Goal: Task Accomplishment & Management: Manage account settings

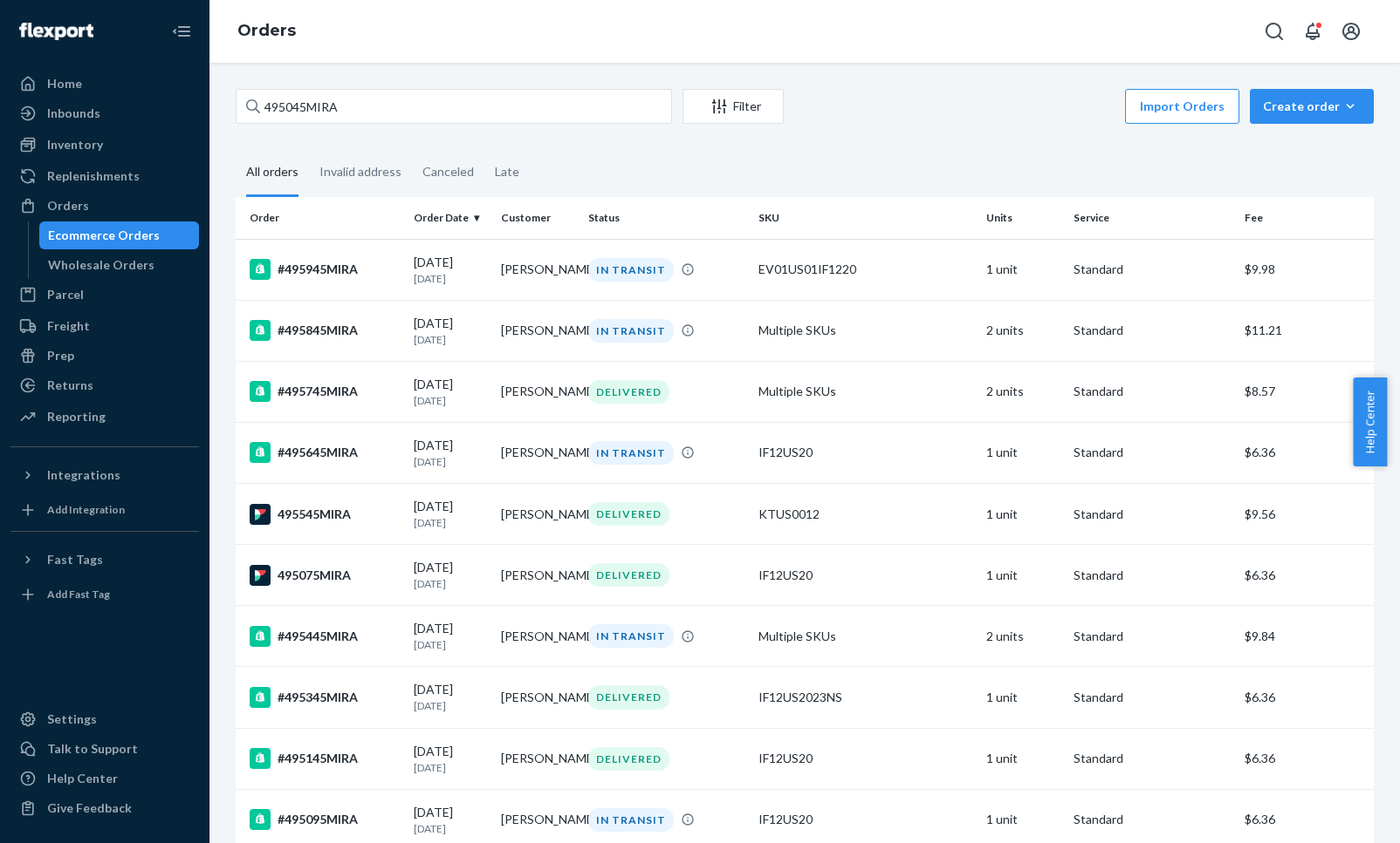
click at [331, 106] on input "495045MIRA" at bounding box center [453, 106] width 436 height 35
drag, startPoint x: 0, startPoint y: 0, endPoint x: 331, endPoint y: 106, distance: 347.6
click at [331, 106] on input "495045MIRA" at bounding box center [453, 106] width 436 height 35
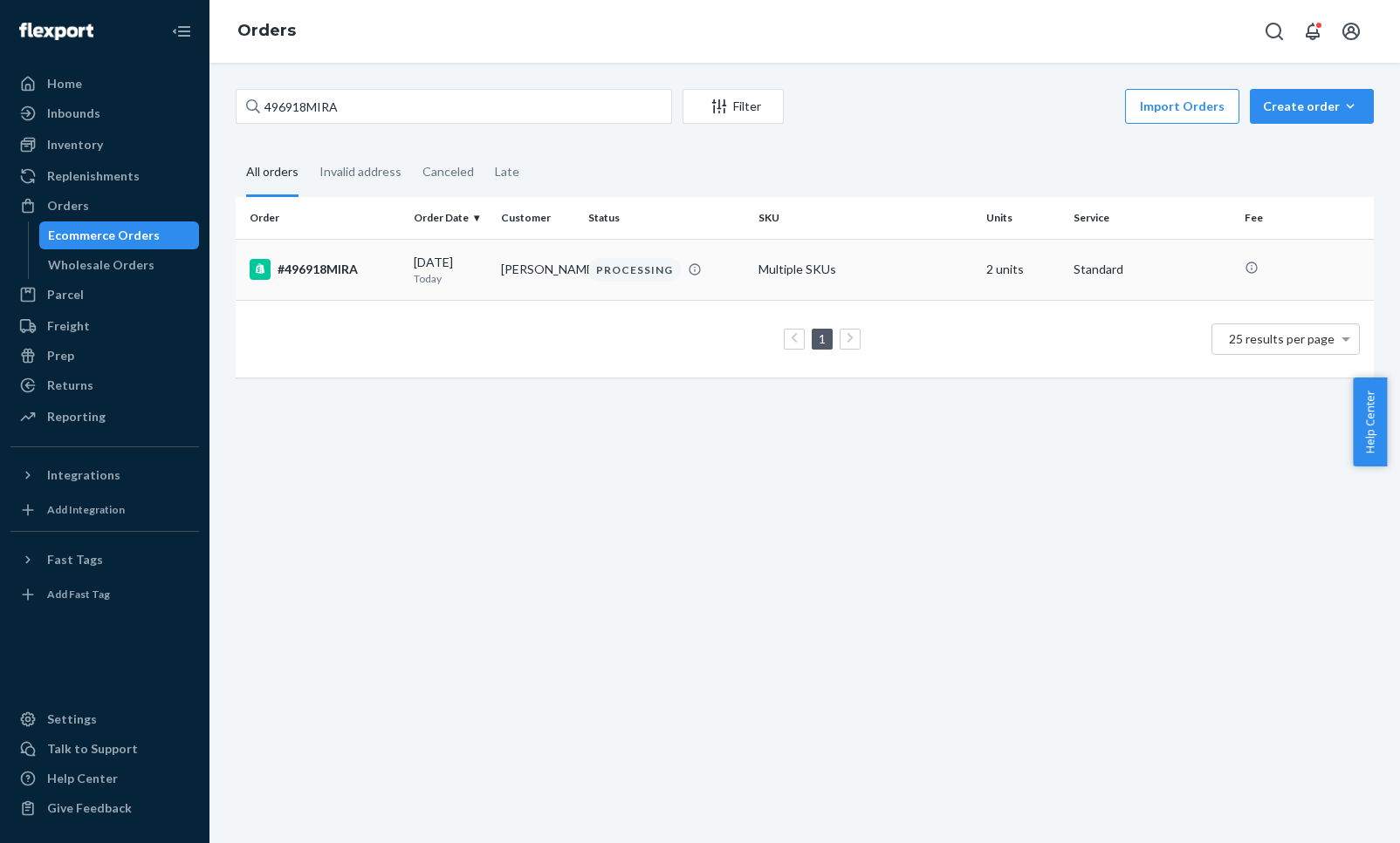
type input "496918MIRA"
click at [334, 277] on div "#496918MIRA" at bounding box center [324, 269] width 150 height 21
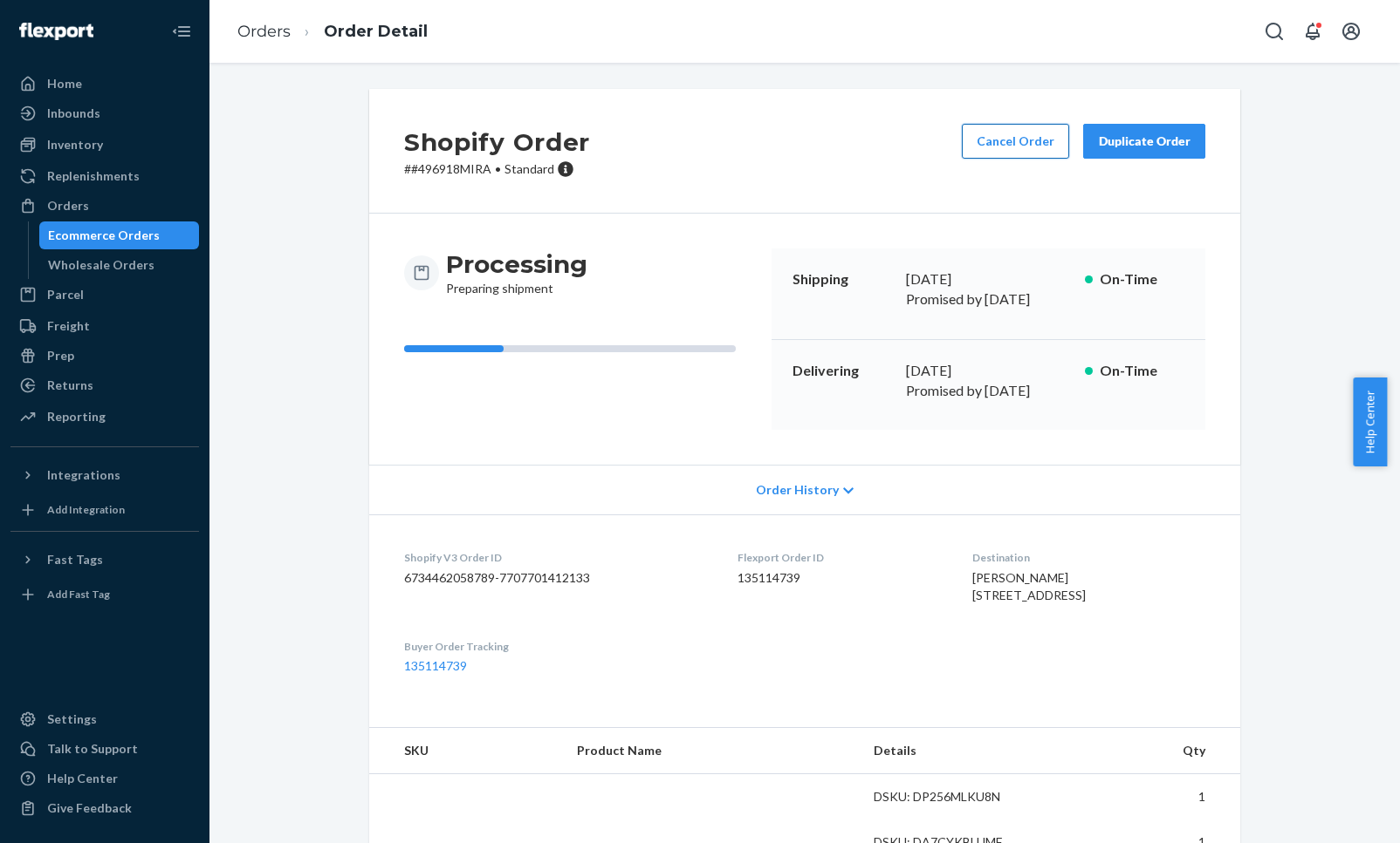
click at [1016, 152] on button "Cancel Order" at bounding box center [1015, 140] width 108 height 35
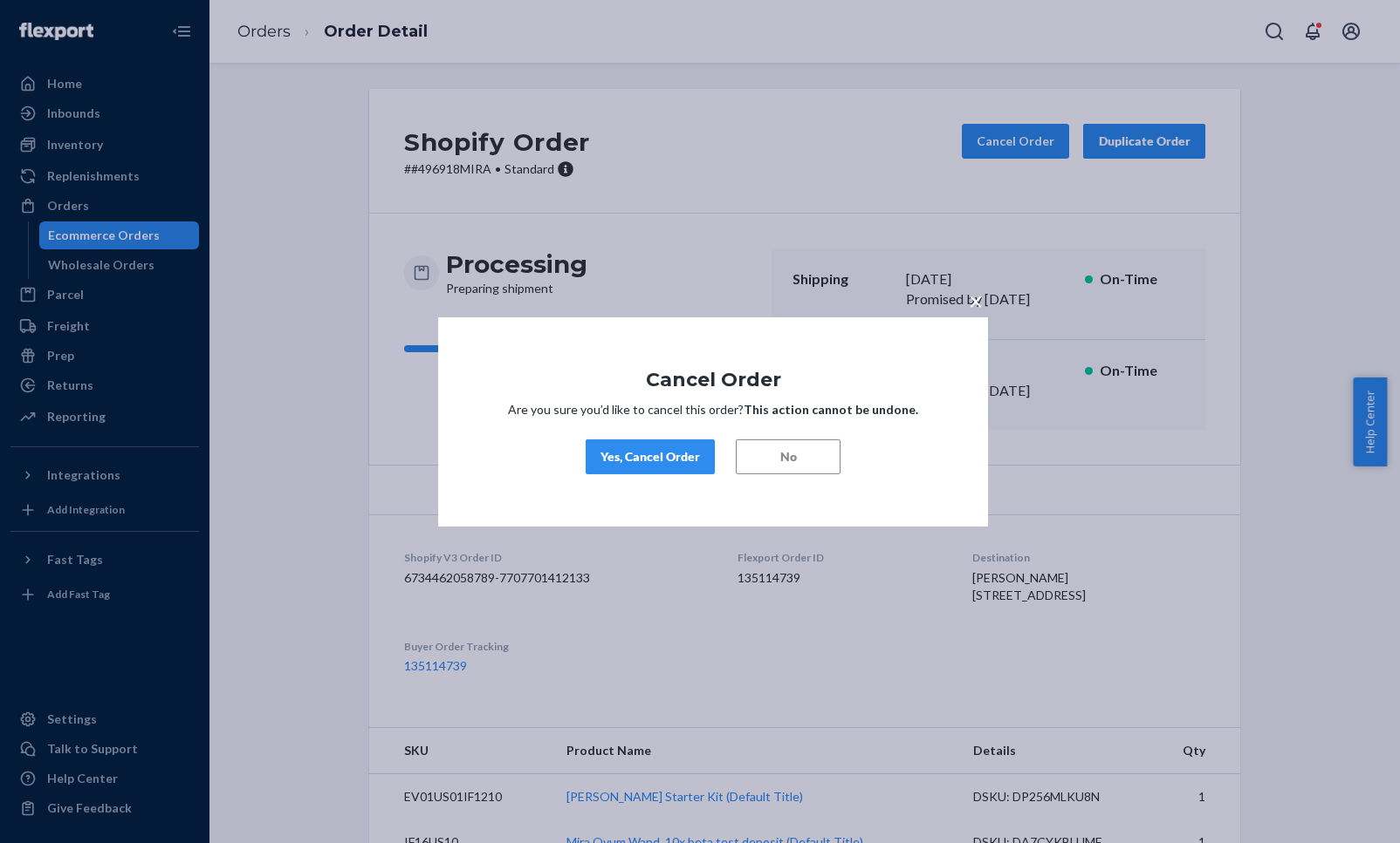
click at [658, 460] on div "Yes, Cancel Order" at bounding box center [650, 458] width 100 height 18
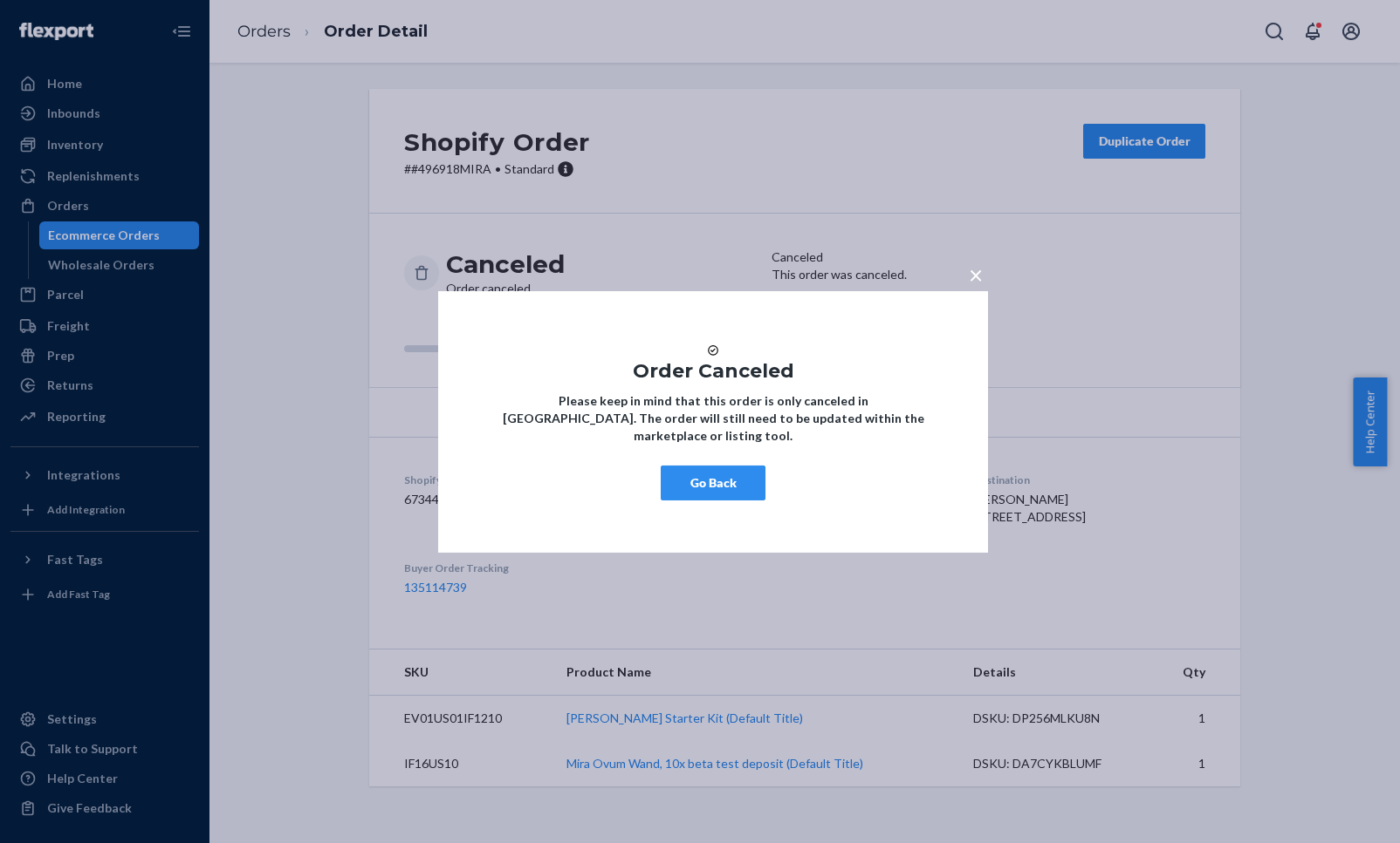
click at [737, 482] on button "Go Back" at bounding box center [713, 482] width 105 height 35
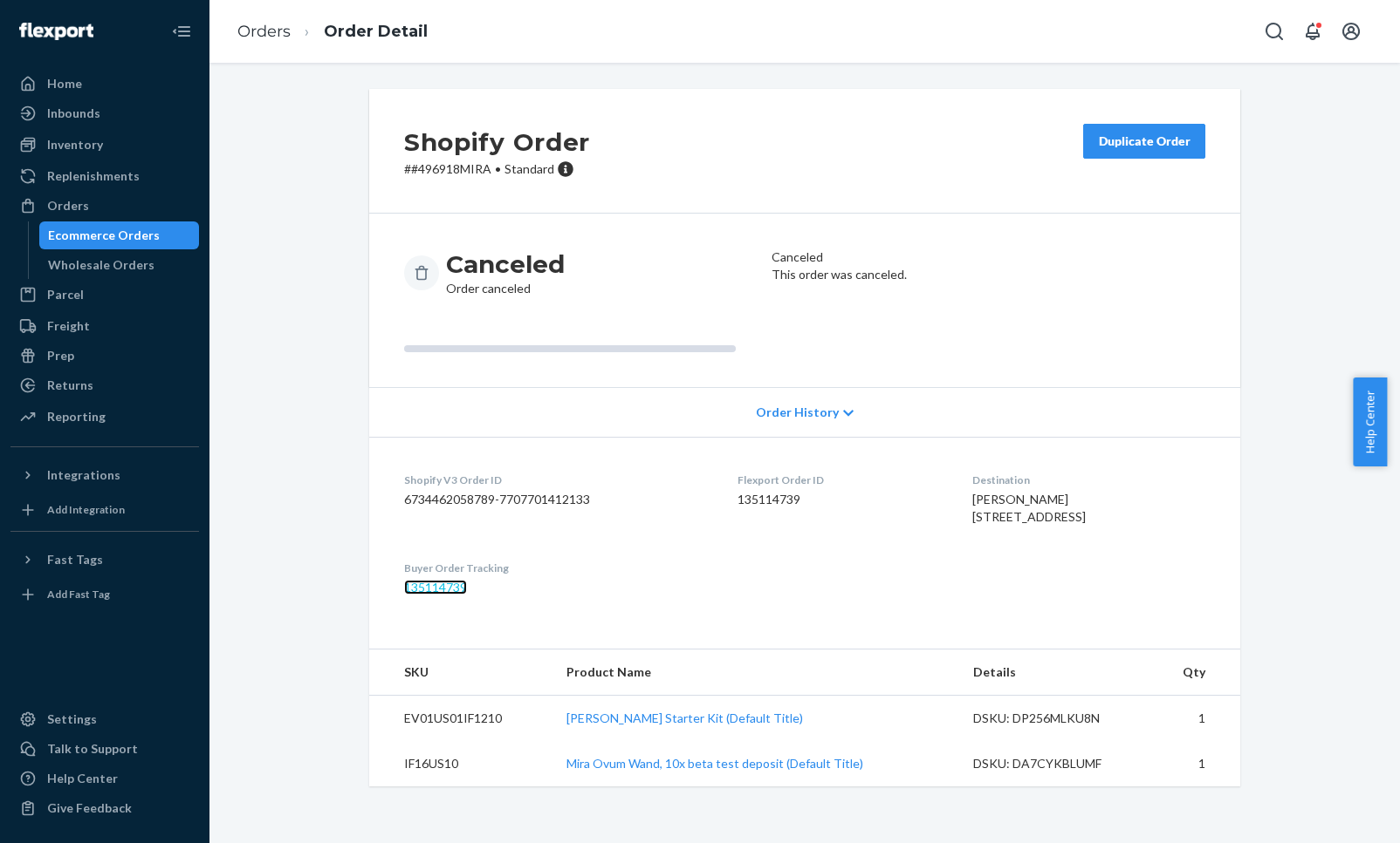
click at [447, 595] on link "135114739" at bounding box center [436, 587] width 63 height 15
